Goal: Task Accomplishment & Management: Use online tool/utility

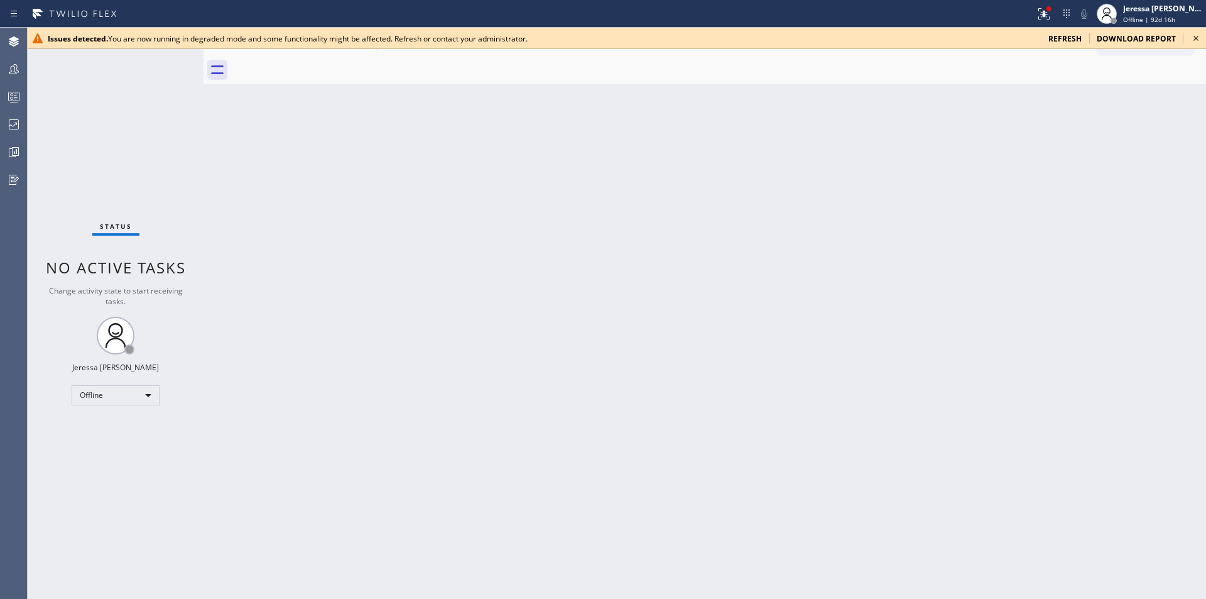
click at [1066, 38] on span "refresh" at bounding box center [1064, 38] width 33 height 11
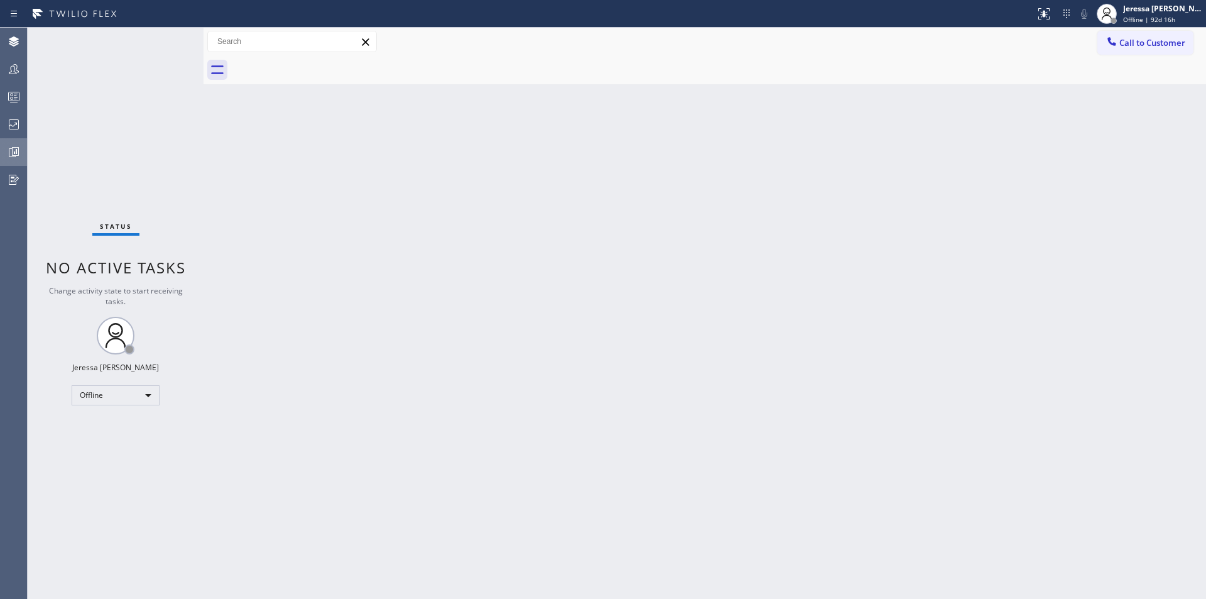
click at [18, 149] on icon at bounding box center [13, 151] width 15 height 15
